Goal: Task Accomplishment & Management: Complete application form

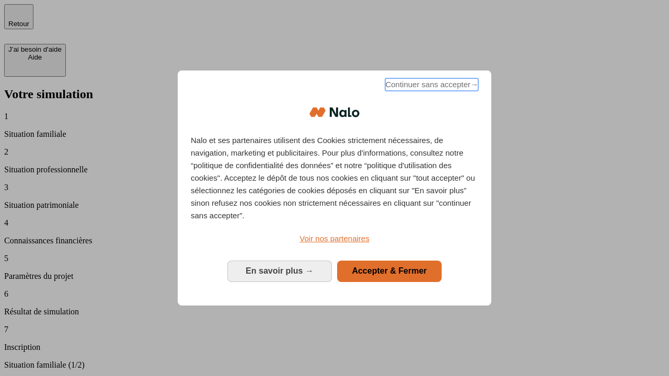
click at [430, 86] on span "Continuer sans accepter →" at bounding box center [431, 84] width 93 height 13
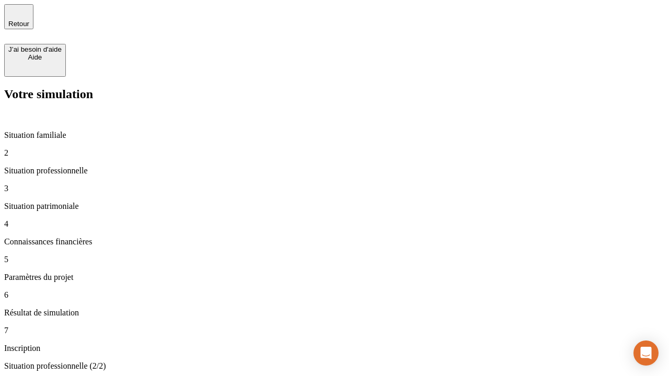
type input "30 000"
type input "40 000"
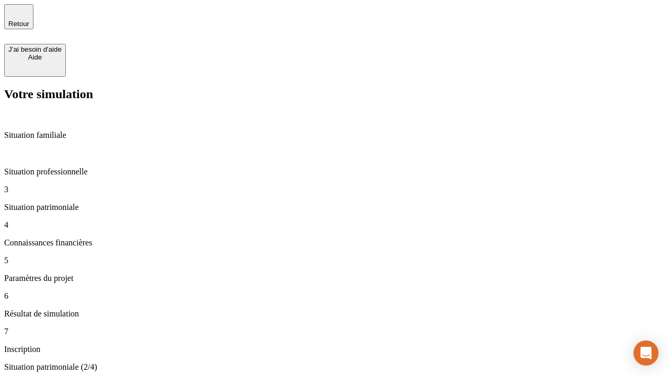
type input "1 100"
type input "20"
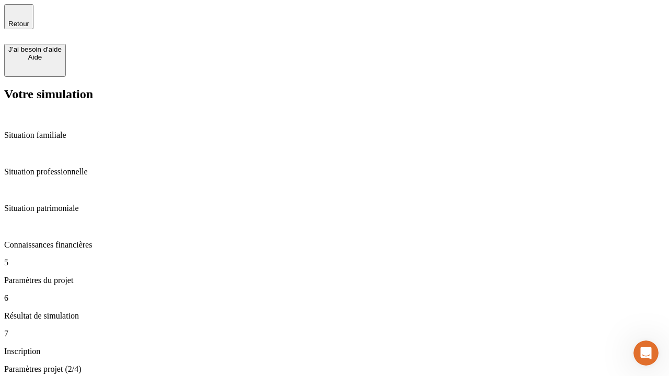
type input "40"
type input "50 000"
type input "640"
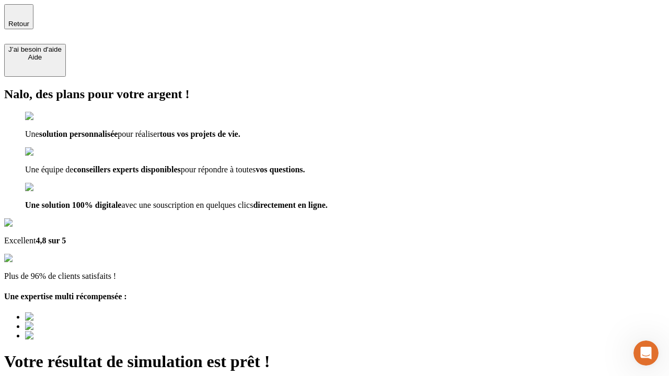
type input "[EMAIL_ADDRESS][DOMAIN_NAME]"
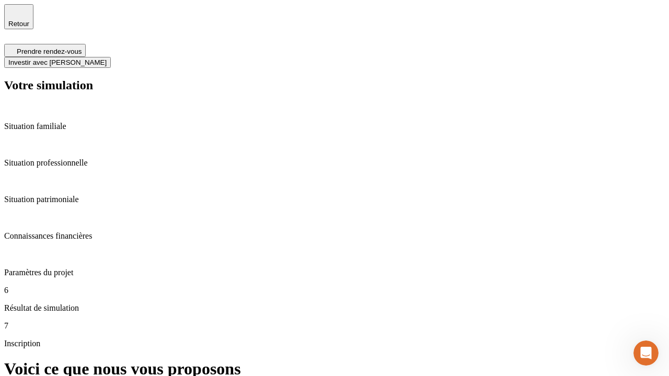
click at [107, 59] on span "Investir avec [PERSON_NAME]" at bounding box center [57, 63] width 98 height 8
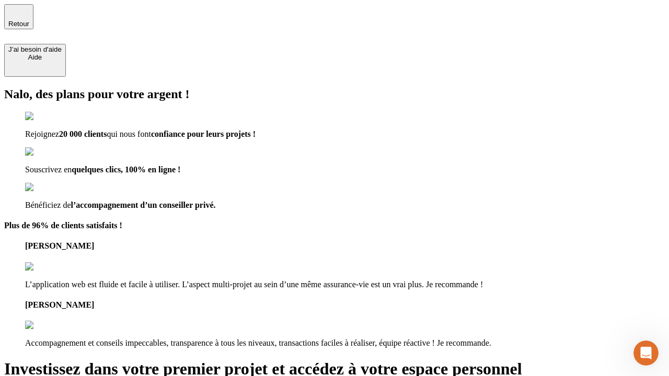
type input "[EMAIL_ADDRESS][DOMAIN_NAME]"
